Goal: Task Accomplishment & Management: Complete application form

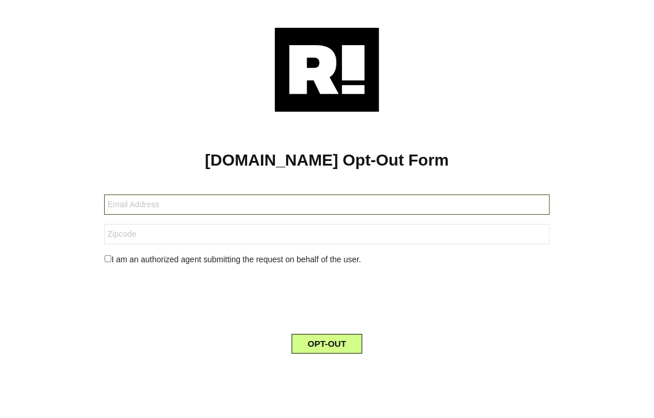
click at [317, 211] on input "text" at bounding box center [326, 204] width 445 height 20
paste input "94794-181811-109684@mydataprivacymail.com"
type input "94794-181811-109684@mydataprivacymail.com"
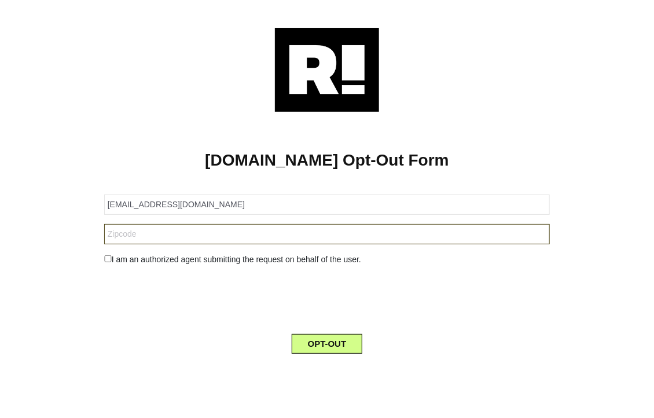
click at [251, 231] on input "text" at bounding box center [326, 234] width 445 height 20
paste input "90291"
type input "90291"
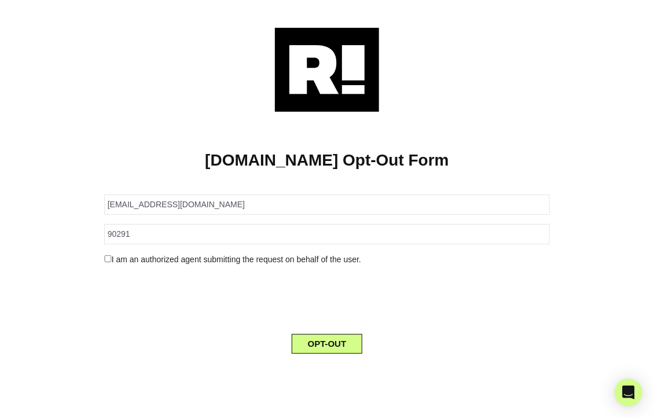
click at [105, 252] on form "94794-181811-109684@mydataprivacymail.com 90291 I am an authorized agent submit…" at bounding box center [326, 266] width 445 height 173
click at [107, 261] on input "checkbox" at bounding box center [108, 258] width 8 height 7
checkbox input "true"
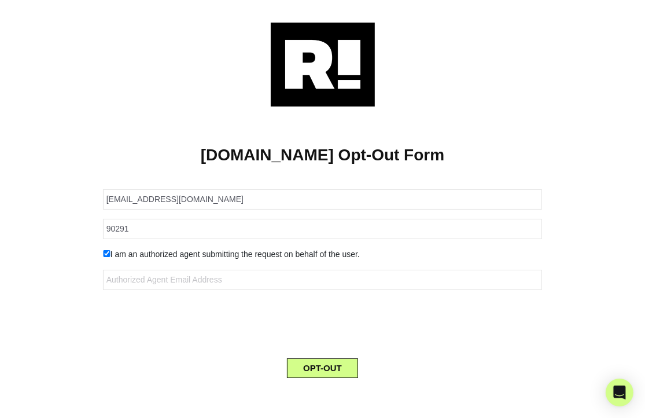
scroll to position [7, 0]
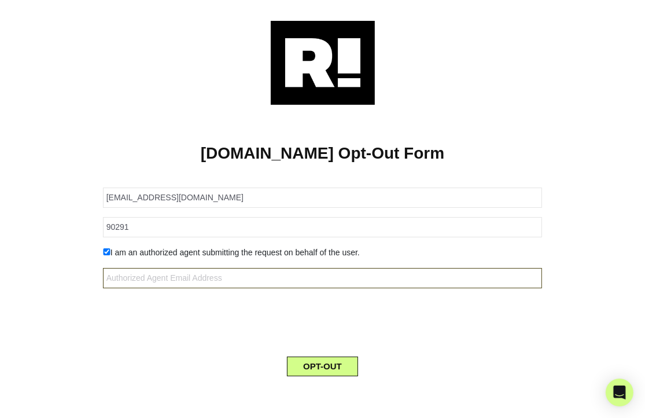
click at [238, 271] on input "text" at bounding box center [323, 278] width 440 height 20
paste input "94794-181811-109684@mydataprivacymail.com"
type input "94794-181811-109684@mydataprivacymail.com"
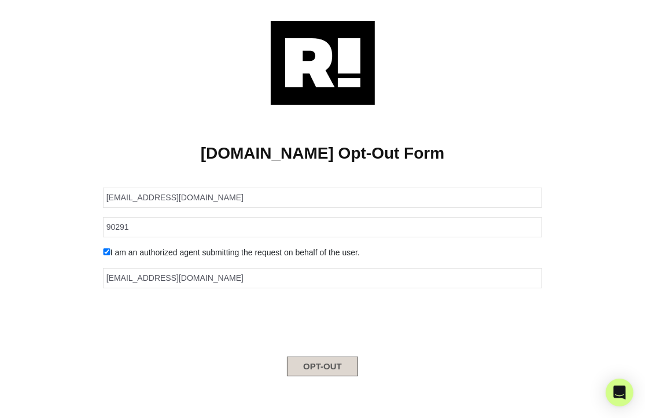
click at [308, 361] on button "OPT-OUT" at bounding box center [322, 366] width 71 height 20
